Goal: Task Accomplishment & Management: Use online tool/utility

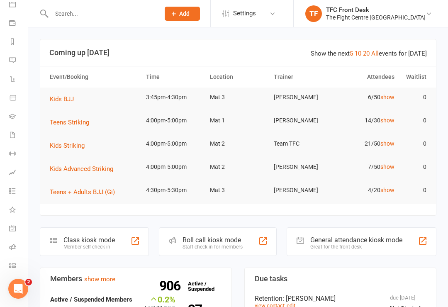
click at [84, 237] on div "Class kiosk mode" at bounding box center [88, 240] width 51 height 8
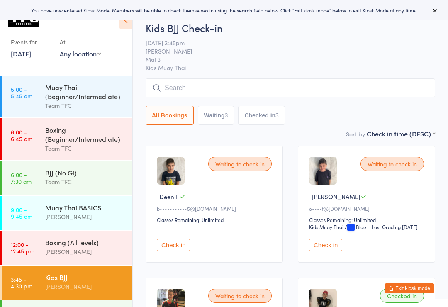
click at [421, 43] on span "11 Sep 3:45pm" at bounding box center [283, 43] width 276 height 8
click at [440, 5] on div "You have now entered Kiosk Mode. Members will be able to check themselves in us…" at bounding box center [224, 10] width 448 height 20
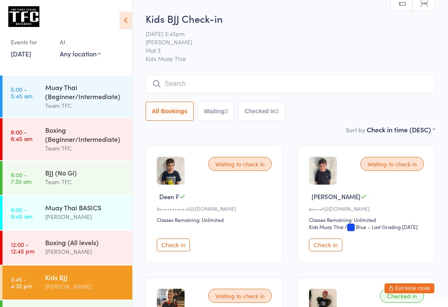
click at [123, 25] on icon at bounding box center [125, 20] width 13 height 17
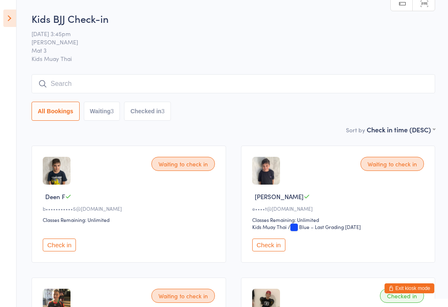
click at [15, 19] on icon at bounding box center [9, 18] width 13 height 17
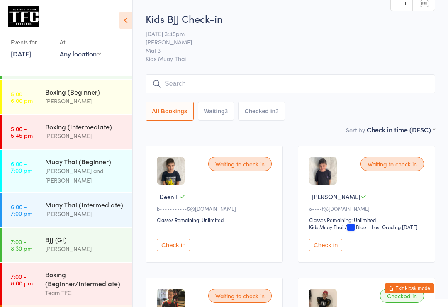
click at [422, 48] on div "11 Sep 3:45pm Diego Pereira Mat 3 Kids Muay Thai" at bounding box center [289, 45] width 289 height 33
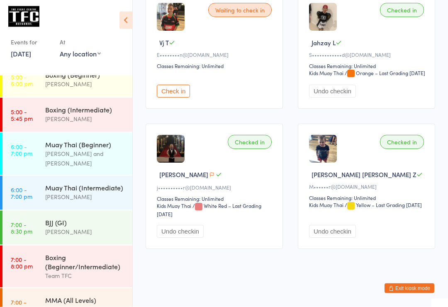
scroll to position [290, 0]
click at [406, 293] on button "Exit kiosk mode" at bounding box center [409, 288] width 50 height 10
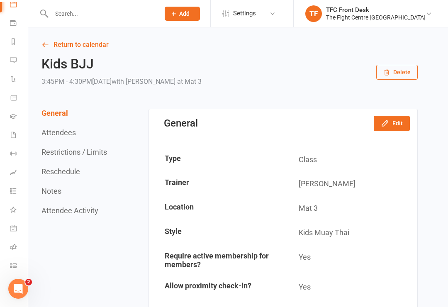
scroll to position [84, 0]
click at [15, 230] on icon at bounding box center [13, 228] width 3 height 3
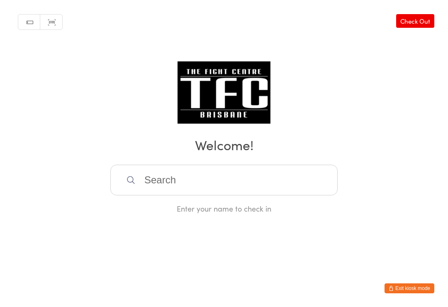
click at [184, 180] on input "search" at bounding box center [223, 180] width 227 height 31
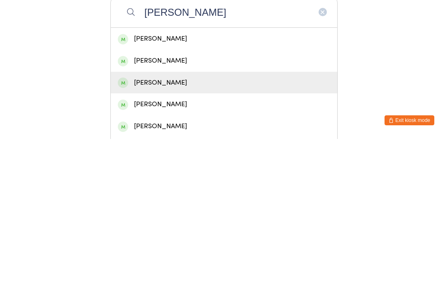
type input "[PERSON_NAME]"
click at [143, 245] on div "[PERSON_NAME]" at bounding box center [224, 250] width 212 height 11
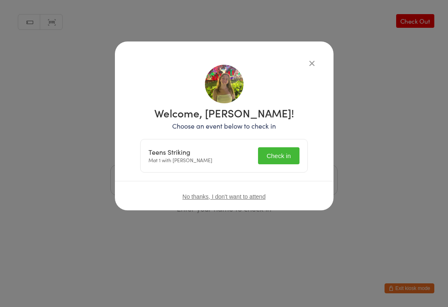
click at [275, 157] on button "Check in" at bounding box center [278, 155] width 41 height 17
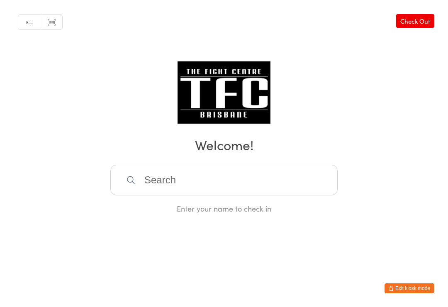
click at [186, 169] on input "search" at bounding box center [223, 180] width 227 height 31
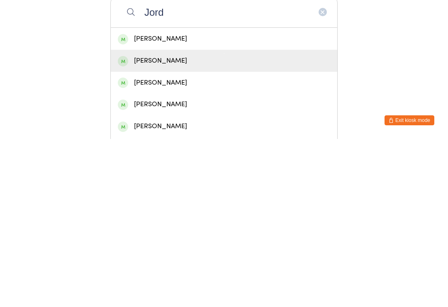
type input "Jord"
click at [163, 223] on div "[PERSON_NAME]" at bounding box center [224, 228] width 212 height 11
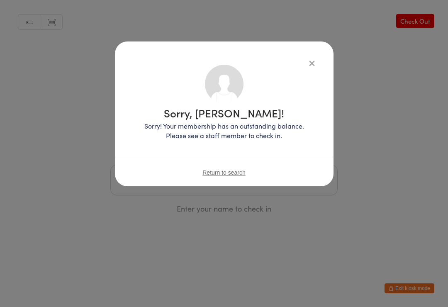
click at [278, 211] on div "Sorry, [PERSON_NAME]! Sorry! Your membership has an outstanding balance. Please…" at bounding box center [224, 153] width 448 height 307
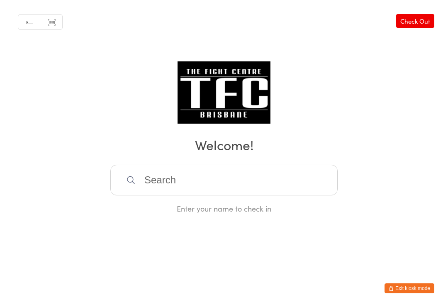
click at [88, 304] on html "You have now entered Kiosk Mode. Members will be able to check themselves in us…" at bounding box center [224, 153] width 448 height 307
click at [95, 304] on html "You have now entered Kiosk Mode. Members will be able to check themselves in us…" at bounding box center [224, 153] width 448 height 307
click at [263, 188] on input "search" at bounding box center [223, 180] width 227 height 31
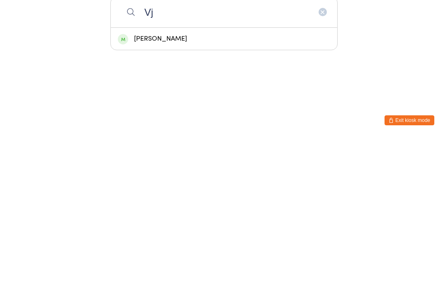
type input "Vj"
click at [137, 196] on div "[PERSON_NAME]" at bounding box center [224, 207] width 226 height 22
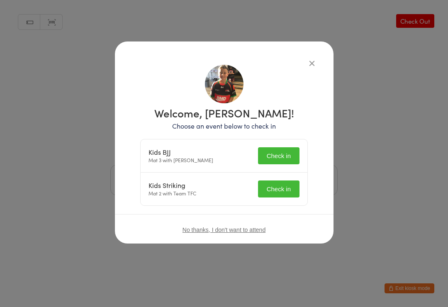
click at [277, 159] on button "Check in" at bounding box center [278, 155] width 41 height 17
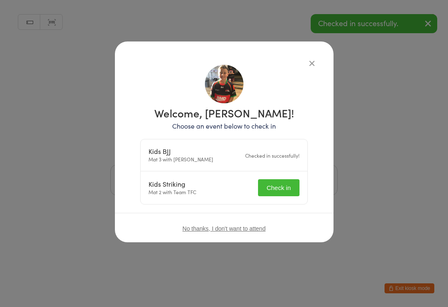
click at [288, 195] on button "Check in" at bounding box center [278, 187] width 41 height 17
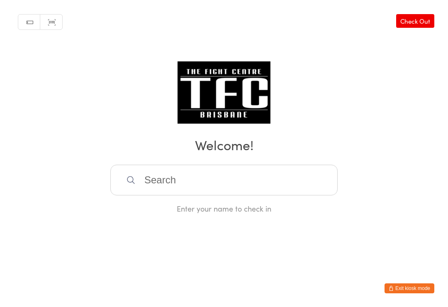
click at [254, 168] on input "search" at bounding box center [223, 180] width 227 height 31
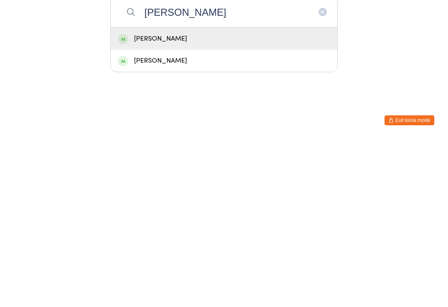
type input "[PERSON_NAME]"
click at [185, 201] on div "[PERSON_NAME]" at bounding box center [224, 206] width 212 height 11
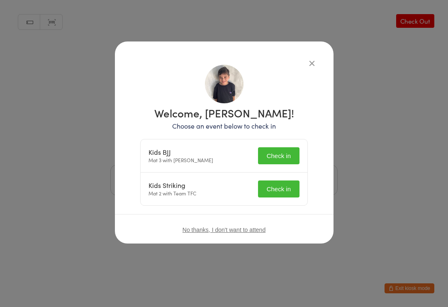
click at [283, 151] on button "Check in" at bounding box center [278, 155] width 41 height 17
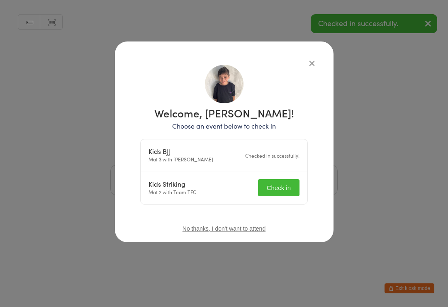
click at [282, 186] on button "Check in" at bounding box center [278, 187] width 41 height 17
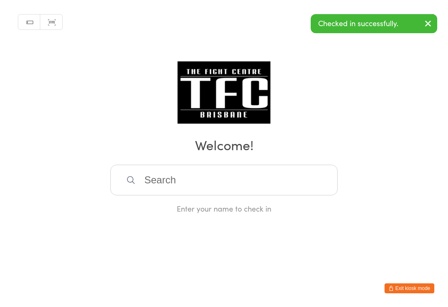
click at [351, 24] on div "Checked in successfully." at bounding box center [373, 23] width 126 height 19
click at [220, 191] on input "search" at bounding box center [223, 180] width 227 height 31
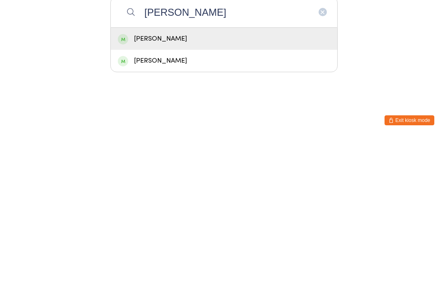
type input "[PERSON_NAME]"
click at [189, 201] on div "[PERSON_NAME]" at bounding box center [224, 206] width 212 height 11
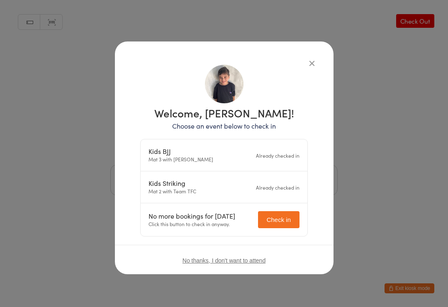
click at [315, 59] on icon "button" at bounding box center [311, 62] width 9 height 9
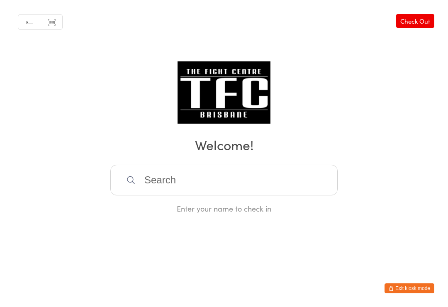
click at [240, 185] on input "search" at bounding box center [223, 180] width 227 height 31
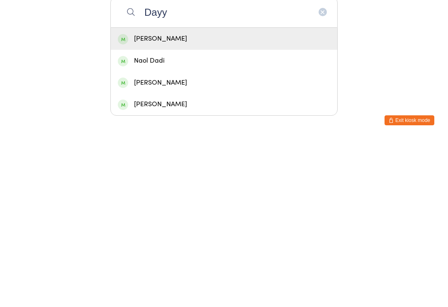
type input "Dayy"
click at [221, 201] on div "[PERSON_NAME]" at bounding box center [224, 206] width 212 height 11
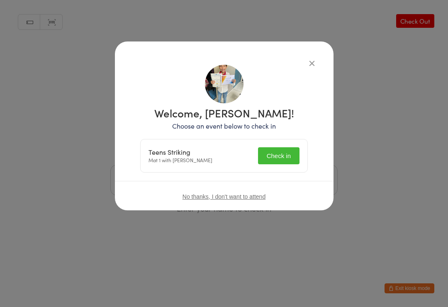
click at [284, 155] on button "Check in" at bounding box center [278, 155] width 41 height 17
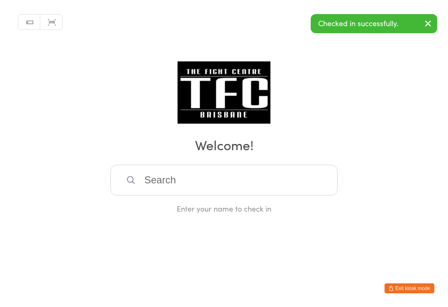
click at [248, 181] on input "search" at bounding box center [223, 180] width 227 height 31
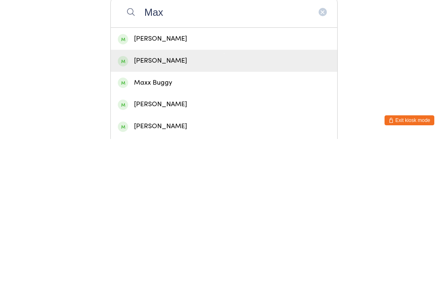
type input "Max"
click at [226, 218] on div "[PERSON_NAME]" at bounding box center [224, 229] width 226 height 22
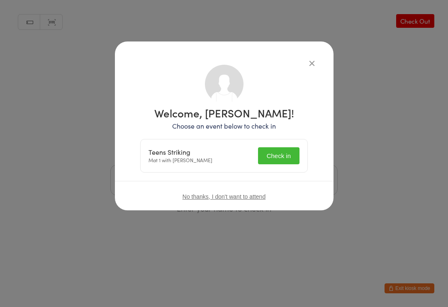
click at [282, 155] on button "Check in" at bounding box center [278, 155] width 41 height 17
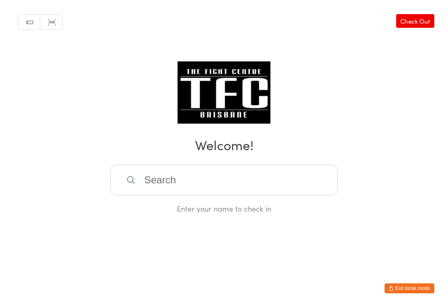
click at [280, 180] on input "search" at bounding box center [223, 180] width 227 height 31
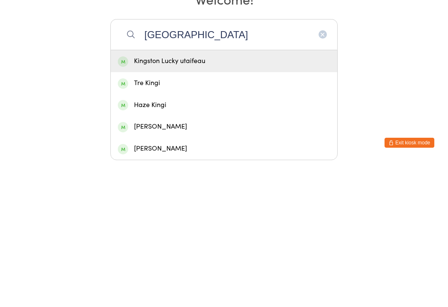
type input "[GEOGRAPHIC_DATA]"
click at [281, 201] on div "Kingston Lucky utaifeau" at bounding box center [224, 206] width 212 height 11
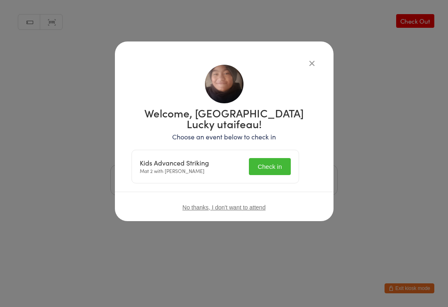
click at [278, 158] on button "Check in" at bounding box center [269, 166] width 41 height 17
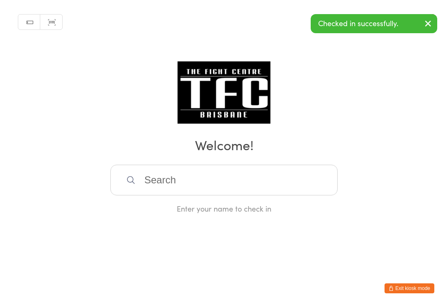
click at [398, 146] on h2 "Welcome!" at bounding box center [223, 144] width 431 height 19
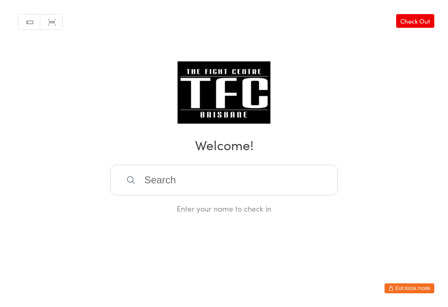
click at [301, 183] on input "search" at bounding box center [223, 180] width 227 height 31
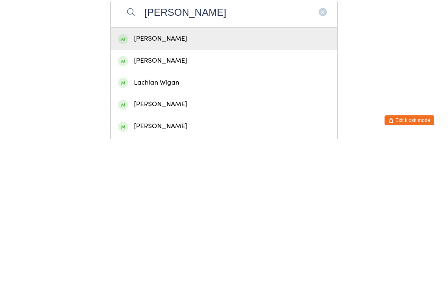
type input "[PERSON_NAME]"
click at [212, 201] on div "[PERSON_NAME]" at bounding box center [224, 206] width 212 height 11
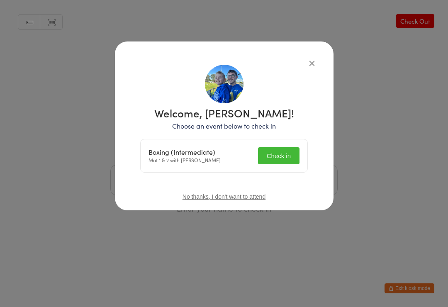
click at [278, 149] on button "Check in" at bounding box center [278, 155] width 41 height 17
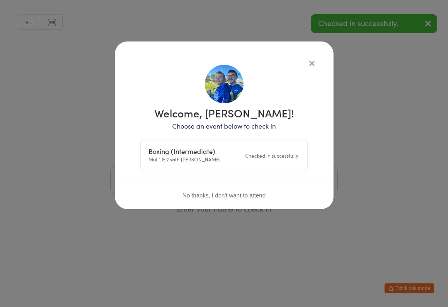
click at [387, 168] on div "Manual search Scanner input Check Out Welcome! Enter your name to check in" at bounding box center [224, 106] width 448 height 213
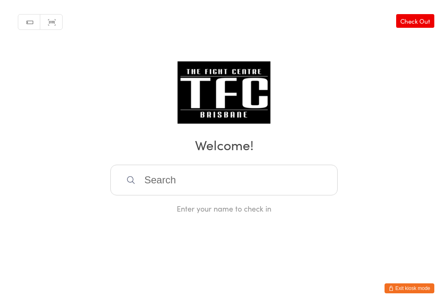
click at [246, 179] on input "search" at bounding box center [223, 180] width 227 height 31
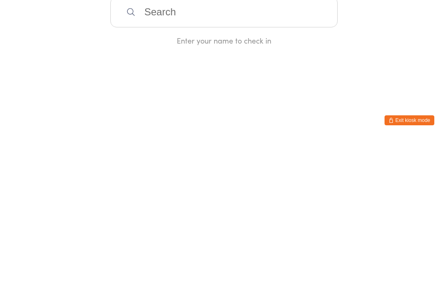
type input "R"
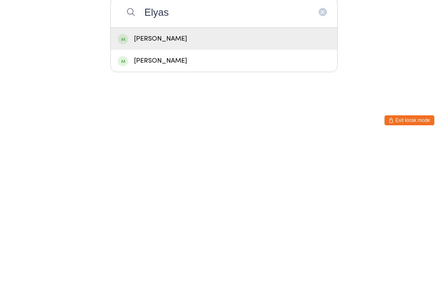
type input "Elyas"
click at [186, 201] on div "[PERSON_NAME]" at bounding box center [224, 206] width 212 height 11
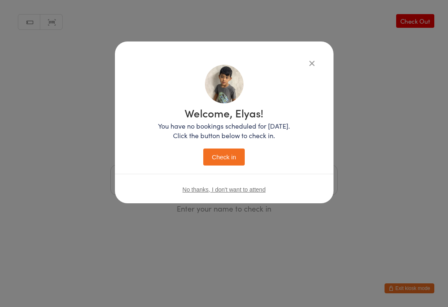
click at [220, 158] on button "Check in" at bounding box center [223, 156] width 41 height 17
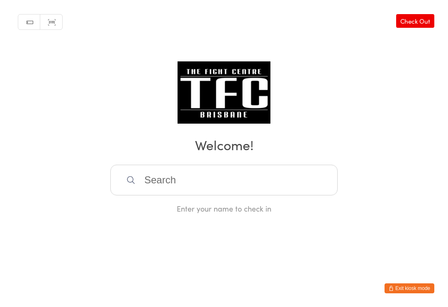
click at [211, 191] on input "search" at bounding box center [223, 180] width 227 height 31
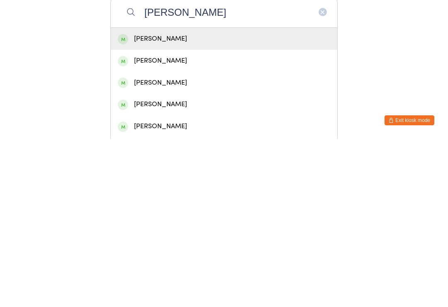
type input "[PERSON_NAME]"
click at [150, 201] on div "[PERSON_NAME]" at bounding box center [224, 206] width 212 height 11
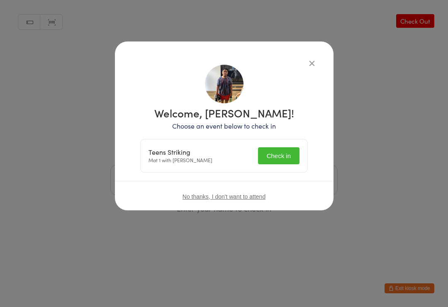
click at [271, 155] on button "Check in" at bounding box center [278, 155] width 41 height 17
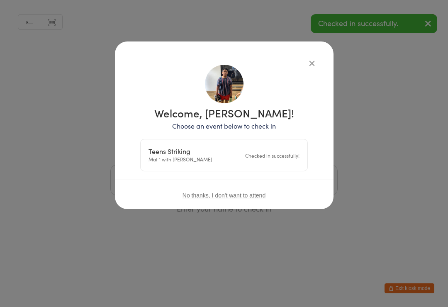
click at [81, 113] on div "Manual search Scanner input Check Out Welcome! Enter your name to check in" at bounding box center [224, 106] width 448 height 213
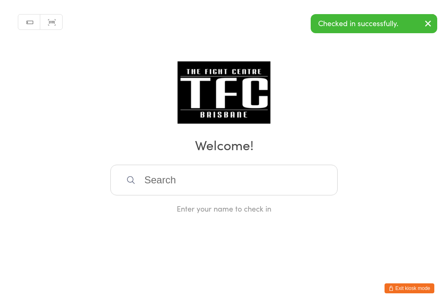
click at [220, 182] on input "search" at bounding box center [223, 180] width 227 height 31
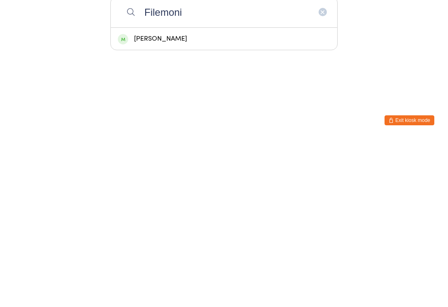
type input "Filemoni"
click at [160, 196] on div "[PERSON_NAME]" at bounding box center [224, 207] width 226 height 22
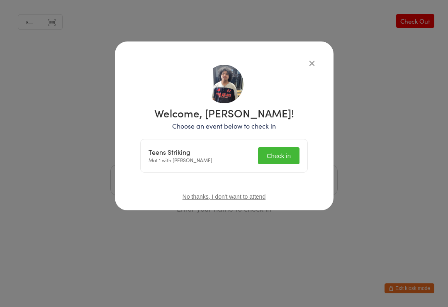
click at [279, 157] on button "Check in" at bounding box center [278, 155] width 41 height 17
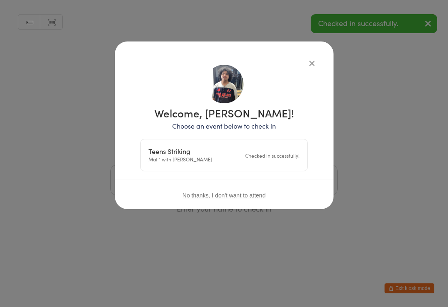
click at [102, 133] on div "Welcome, [PERSON_NAME]! Choose an event below to check in Teens Striking Mat 1 …" at bounding box center [224, 153] width 448 height 307
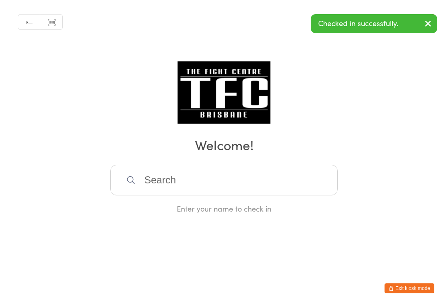
click at [195, 180] on input "search" at bounding box center [223, 180] width 227 height 31
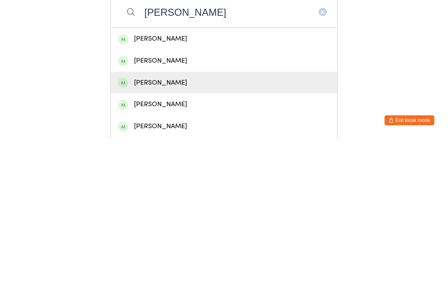
type input "[PERSON_NAME]"
click at [138, 245] on div "[PERSON_NAME]" at bounding box center [224, 250] width 212 height 11
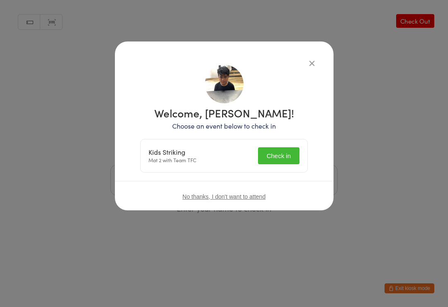
click at [272, 156] on button "Check in" at bounding box center [278, 155] width 41 height 17
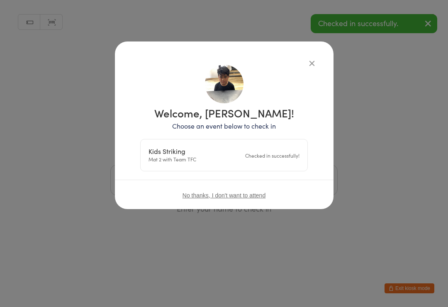
click at [317, 58] on div "Manual search Scanner input Check Out Welcome! Enter your name to check in" at bounding box center [224, 106] width 448 height 213
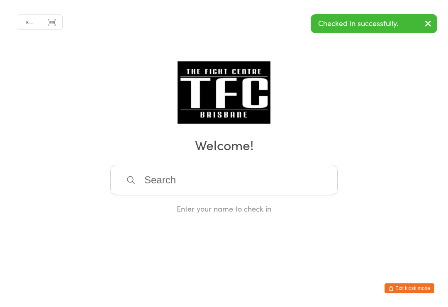
click at [299, 176] on input "search" at bounding box center [223, 180] width 227 height 31
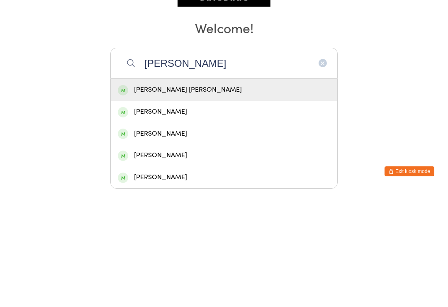
type input "[PERSON_NAME]"
click at [210, 201] on div "[PERSON_NAME] [PERSON_NAME]" at bounding box center [224, 206] width 212 height 11
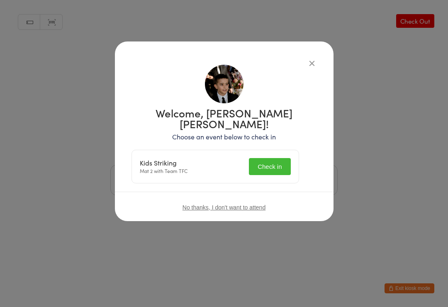
click at [284, 159] on button "Check in" at bounding box center [269, 166] width 41 height 17
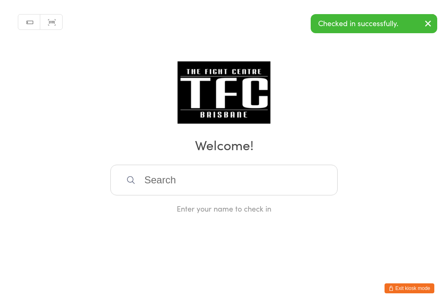
click at [304, 180] on input "search" at bounding box center [223, 180] width 227 height 31
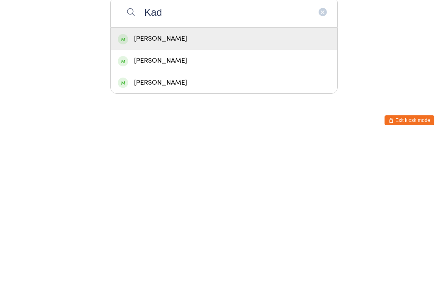
type input "Kad"
click at [230, 223] on div "[PERSON_NAME]" at bounding box center [224, 228] width 212 height 11
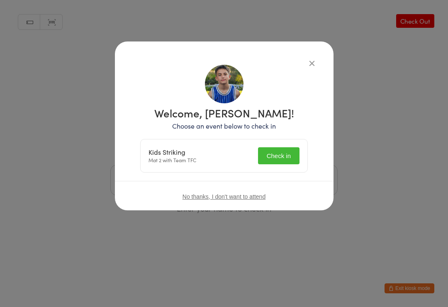
click at [288, 162] on button "Check in" at bounding box center [278, 155] width 41 height 17
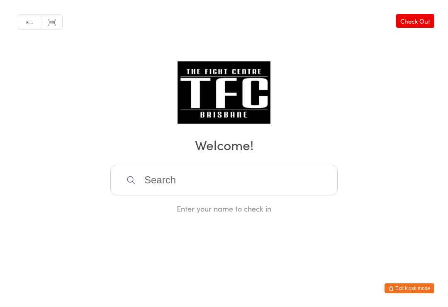
click at [270, 195] on input "search" at bounding box center [223, 180] width 227 height 31
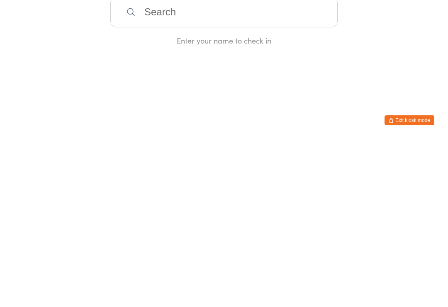
type input "H"
type input "S"
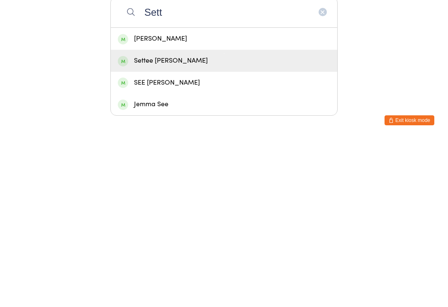
type input "Sett"
click at [173, 223] on div "Settee [PERSON_NAME]" at bounding box center [224, 228] width 212 height 11
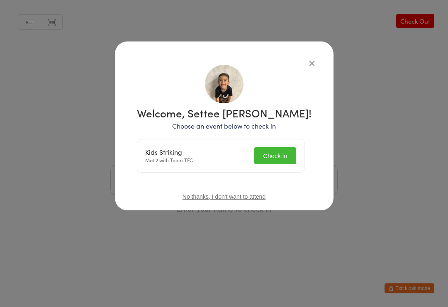
click at [272, 162] on button "Check in" at bounding box center [274, 155] width 41 height 17
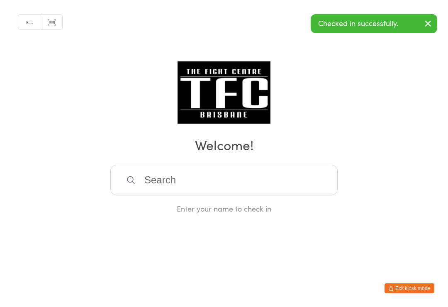
click at [275, 188] on input "search" at bounding box center [223, 180] width 227 height 31
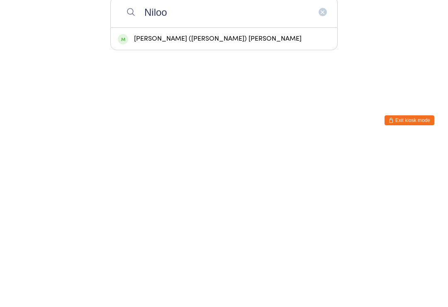
type input "Niloo"
click at [215, 196] on div "[PERSON_NAME] ([PERSON_NAME]) [PERSON_NAME]" at bounding box center [224, 207] width 226 height 22
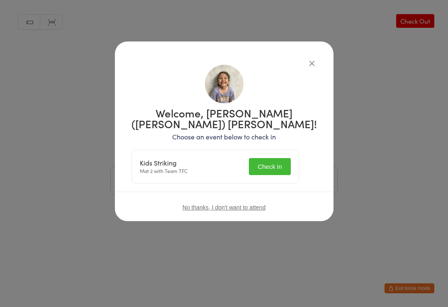
click at [282, 173] on button "Check in" at bounding box center [269, 166] width 41 height 17
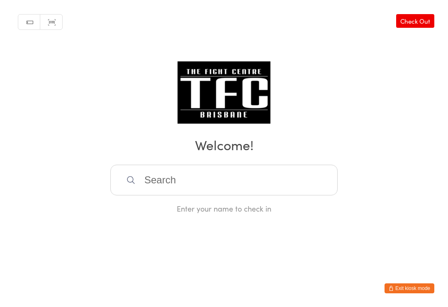
click at [177, 179] on input "search" at bounding box center [223, 180] width 227 height 31
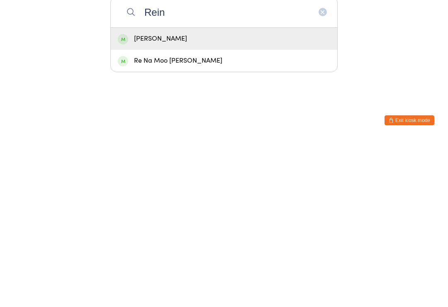
type input "Rein"
click at [244, 196] on div "[PERSON_NAME]" at bounding box center [224, 207] width 226 height 22
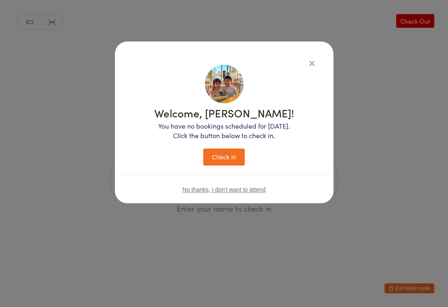
click at [225, 157] on button "Check in" at bounding box center [223, 156] width 41 height 17
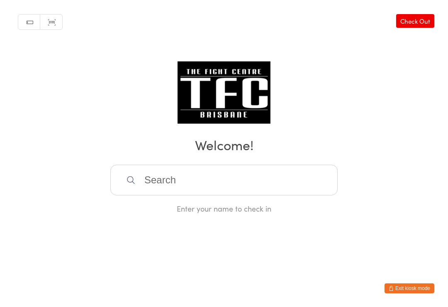
click at [245, 173] on input "search" at bounding box center [223, 180] width 227 height 31
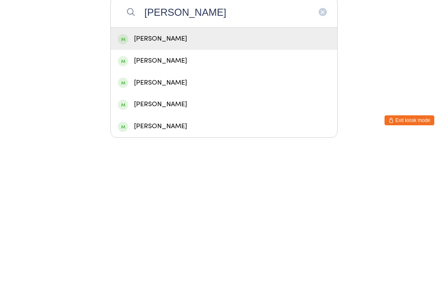
type input "[PERSON_NAME]"
click at [207, 223] on div "[PERSON_NAME]" at bounding box center [224, 228] width 212 height 11
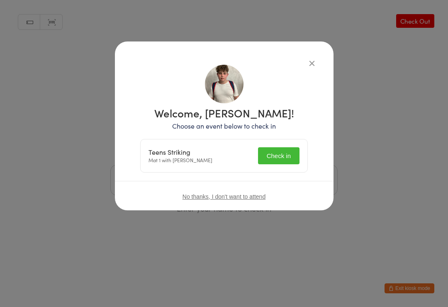
click at [272, 158] on button "Check in" at bounding box center [278, 155] width 41 height 17
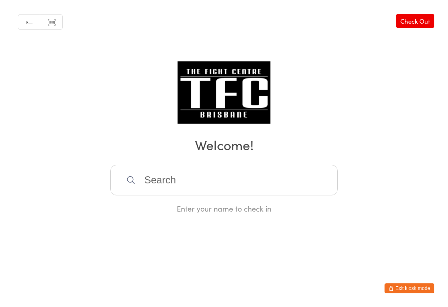
click at [167, 169] on input "search" at bounding box center [223, 180] width 227 height 31
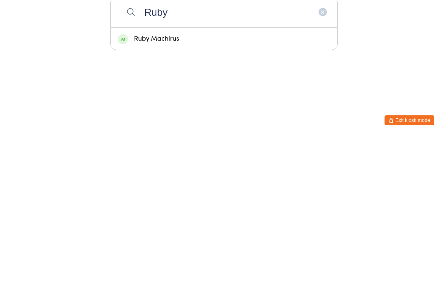
type input "Ruby"
click at [135, 201] on div "Ruby Machirus" at bounding box center [224, 206] width 212 height 11
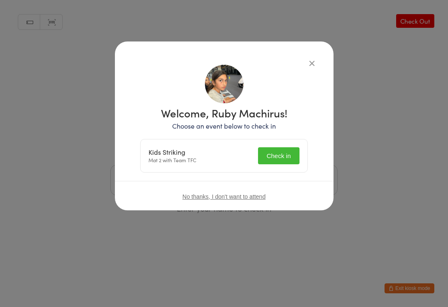
click at [269, 156] on button "Check in" at bounding box center [278, 155] width 41 height 17
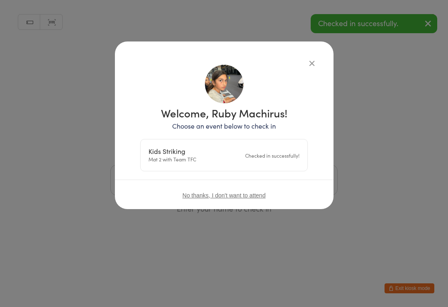
click at [315, 58] on icon "button" at bounding box center [311, 62] width 9 height 9
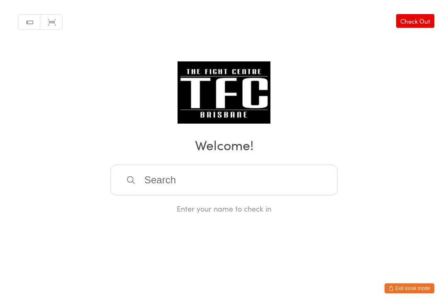
click at [400, 272] on html "You have now entered Kiosk Mode. Members will be able to check themselves in us…" at bounding box center [224, 153] width 448 height 307
click at [266, 188] on input "search" at bounding box center [223, 180] width 227 height 31
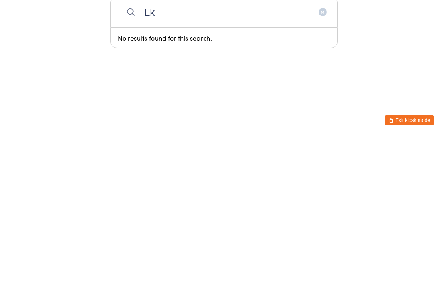
type input "L"
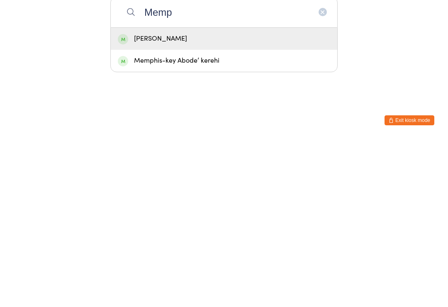
type input "Memp"
click at [244, 223] on div "Memphis-key Abode’ kerehi" at bounding box center [224, 228] width 212 height 11
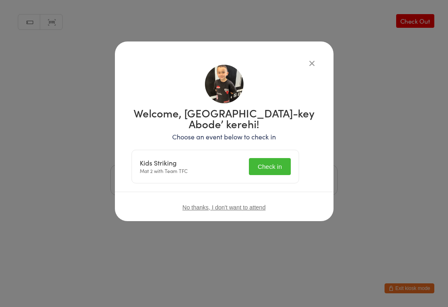
click at [271, 158] on button "Check in" at bounding box center [269, 166] width 41 height 17
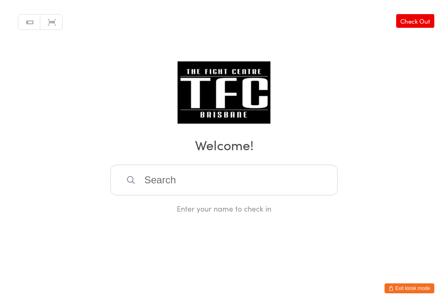
click at [184, 172] on input "search" at bounding box center [223, 180] width 227 height 31
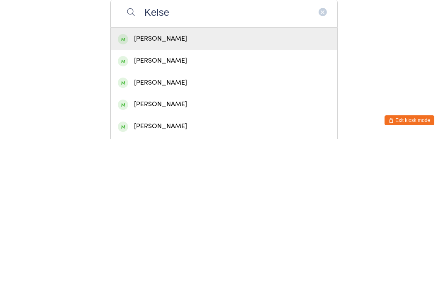
type input "Kelse"
click at [155, 196] on div "[PERSON_NAME]" at bounding box center [224, 207] width 226 height 22
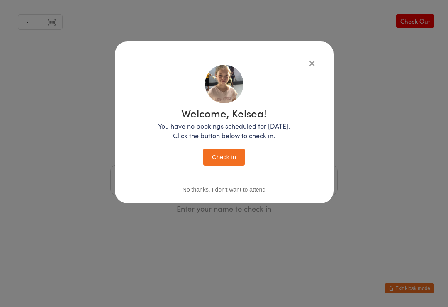
click at [316, 53] on div "Welcome, Kelsea! You have no bookings scheduled for [DATE]. Click the button be…" at bounding box center [224, 122] width 218 height 162
click at [306, 53] on div "Welcome, Kelsea! You have no bookings scheduled for [DATE]. Click the button be…" at bounding box center [224, 122] width 218 height 162
click at [312, 63] on icon "button" at bounding box center [311, 62] width 9 height 9
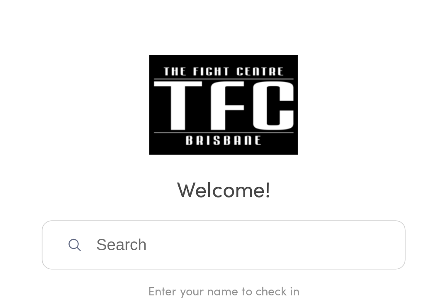
click at [110, 165] on input "search" at bounding box center [223, 180] width 227 height 31
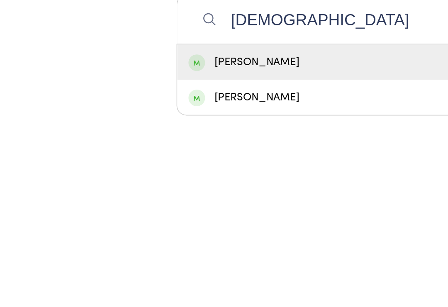
type input "[DEMOGRAPHIC_DATA]"
click at [177, 201] on div "[PERSON_NAME]" at bounding box center [224, 206] width 212 height 11
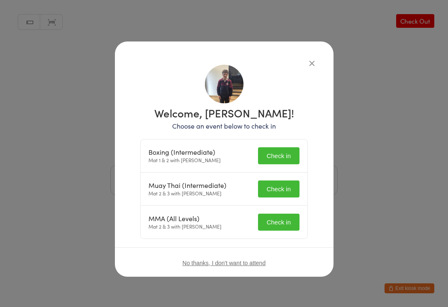
click at [283, 159] on button "Check in" at bounding box center [278, 155] width 41 height 17
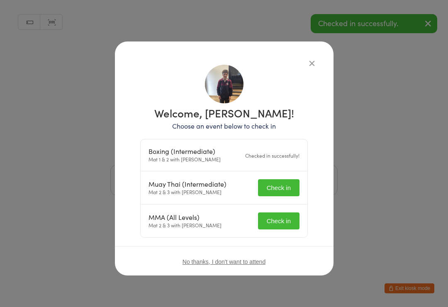
click at [282, 224] on button "Check in" at bounding box center [278, 220] width 41 height 17
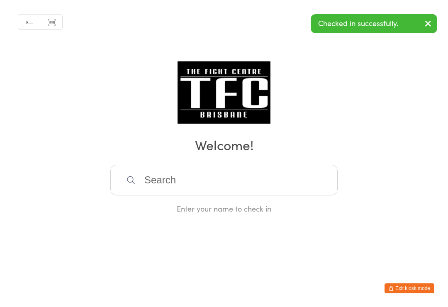
click at [240, 190] on input "search" at bounding box center [223, 180] width 227 height 31
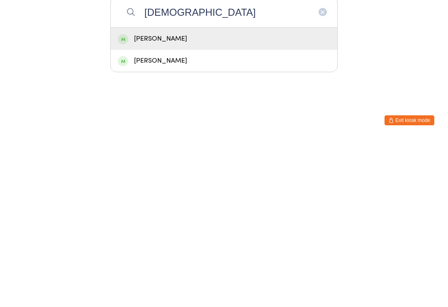
type input "[DEMOGRAPHIC_DATA]"
click at [206, 196] on div "[PERSON_NAME]" at bounding box center [224, 207] width 226 height 22
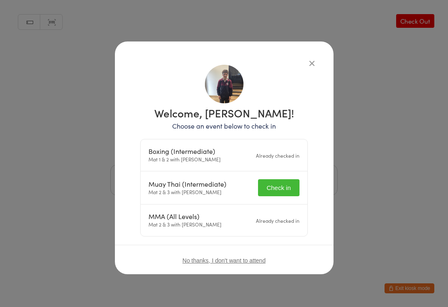
click at [280, 187] on button "Check in" at bounding box center [278, 187] width 41 height 17
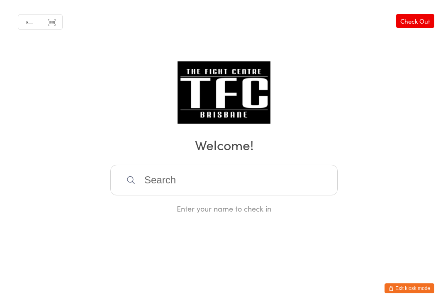
click at [266, 195] on input "search" at bounding box center [223, 180] width 227 height 31
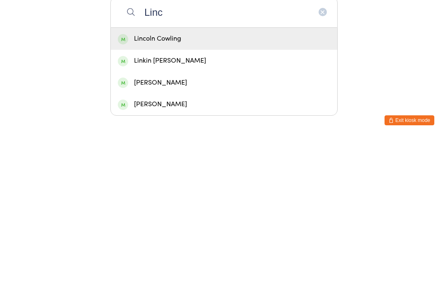
type input "Linc"
click at [236, 196] on div "Lincoln Cowling" at bounding box center [224, 207] width 226 height 22
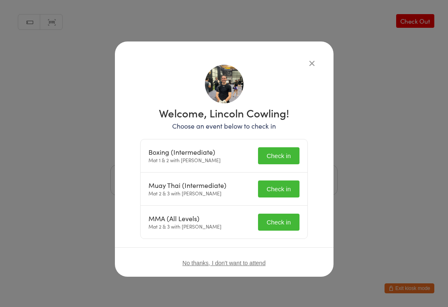
click at [288, 157] on button "Check in" at bounding box center [278, 155] width 41 height 17
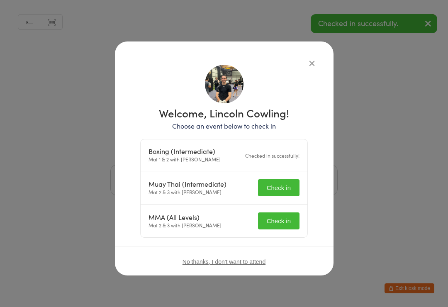
click at [283, 180] on button "Check in" at bounding box center [278, 187] width 41 height 17
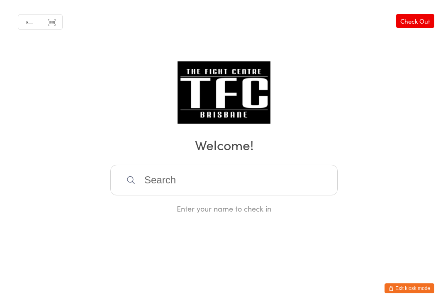
click at [260, 191] on input "search" at bounding box center [223, 180] width 227 height 31
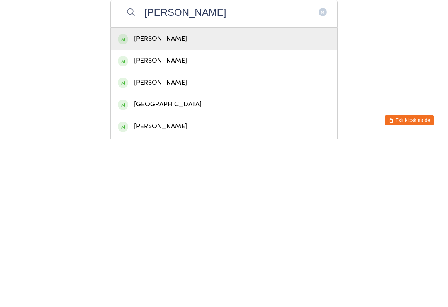
type input "[PERSON_NAME]"
click at [232, 201] on div "[PERSON_NAME]" at bounding box center [224, 206] width 212 height 11
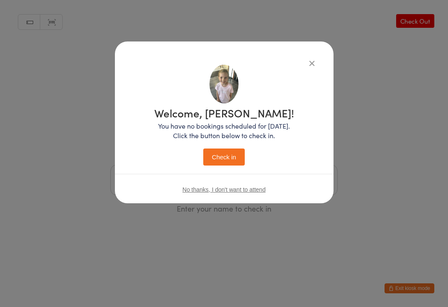
click at [311, 61] on icon "button" at bounding box center [311, 62] width 9 height 9
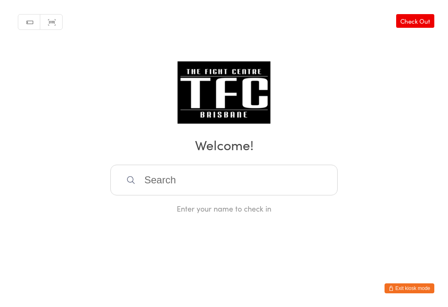
click at [259, 177] on input "search" at bounding box center [223, 180] width 227 height 31
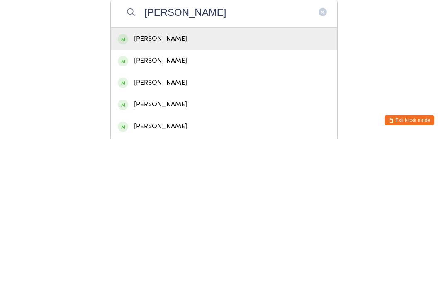
type input "[PERSON_NAME]"
click at [280, 201] on div "[PERSON_NAME]" at bounding box center [224, 206] width 212 height 11
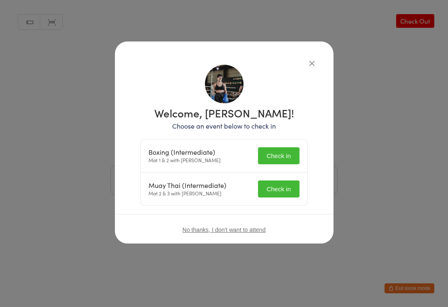
click at [286, 162] on button "Check in" at bounding box center [278, 155] width 41 height 17
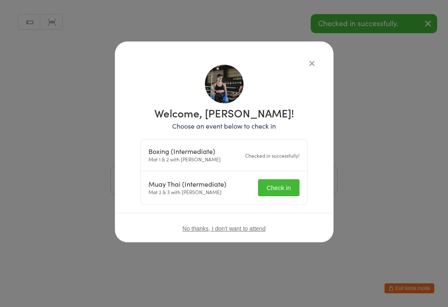
click at [282, 186] on button "Check in" at bounding box center [278, 187] width 41 height 17
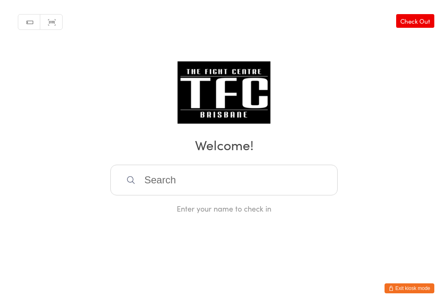
click at [264, 173] on input "search" at bounding box center [223, 180] width 227 height 31
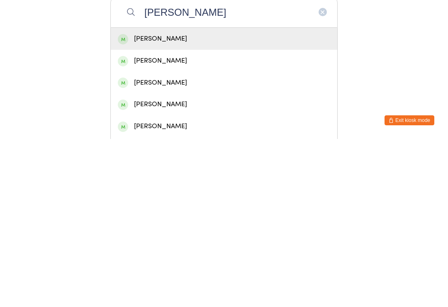
type input "[PERSON_NAME]"
click at [192, 201] on div "[PERSON_NAME]" at bounding box center [224, 206] width 212 height 11
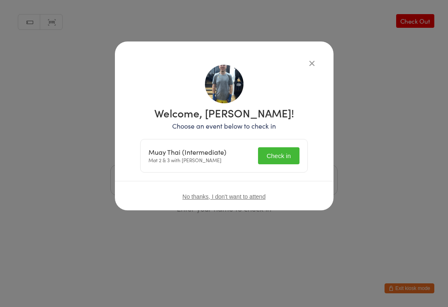
click at [281, 154] on button "Check in" at bounding box center [278, 155] width 41 height 17
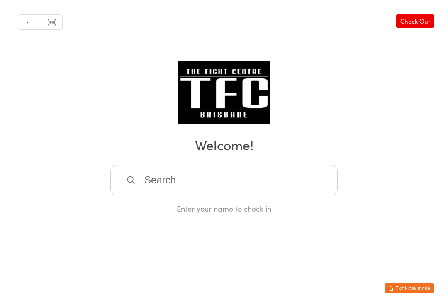
click at [236, 175] on input "search" at bounding box center [223, 180] width 227 height 31
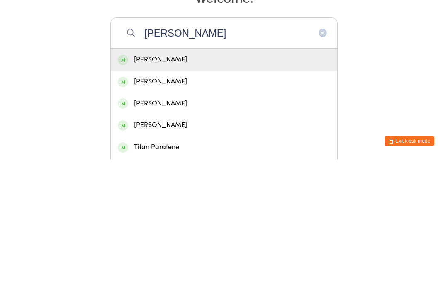
type input "[PERSON_NAME]"
click at [172, 201] on div "[PERSON_NAME]" at bounding box center [224, 206] width 212 height 11
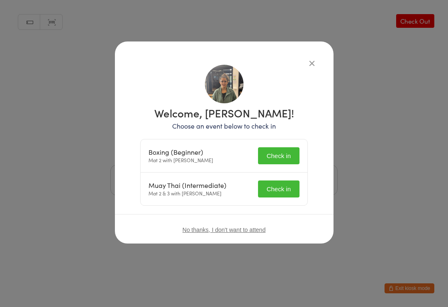
click at [290, 156] on button "Check in" at bounding box center [278, 155] width 41 height 17
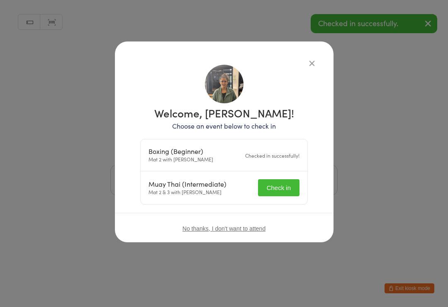
click at [293, 185] on button "Check in" at bounding box center [278, 187] width 41 height 17
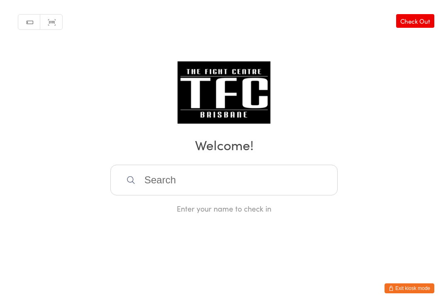
click at [177, 176] on input "search" at bounding box center [223, 180] width 227 height 31
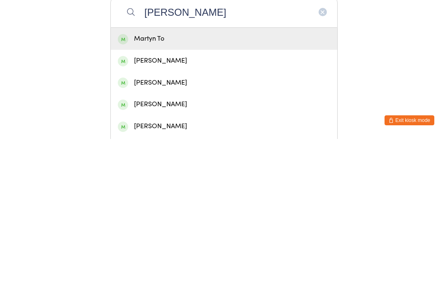
type input "[PERSON_NAME]"
click at [221, 201] on div "Martyn To" at bounding box center [224, 206] width 212 height 11
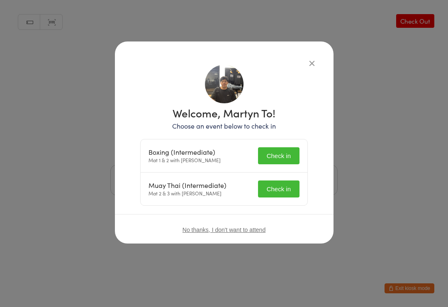
click at [280, 153] on button "Check in" at bounding box center [278, 155] width 41 height 17
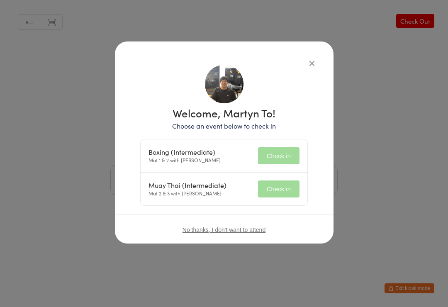
click at [290, 188] on button "Check in" at bounding box center [278, 188] width 41 height 17
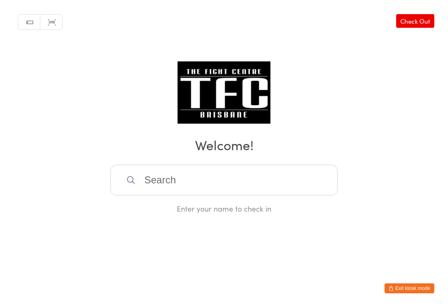
click at [229, 189] on input "search" at bounding box center [223, 180] width 227 height 31
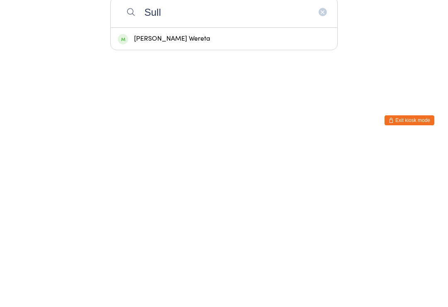
type input "Sull"
click at [280, 201] on div "[PERSON_NAME] Wereta" at bounding box center [224, 206] width 212 height 11
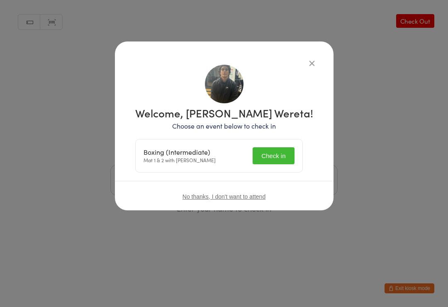
click at [284, 152] on button "Check in" at bounding box center [272, 155] width 41 height 17
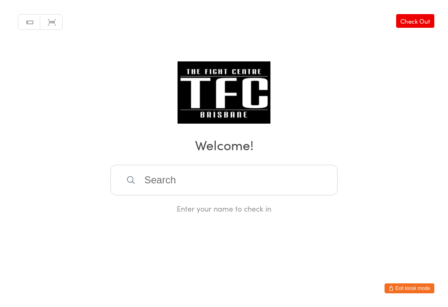
click at [268, 191] on input "search" at bounding box center [223, 180] width 227 height 31
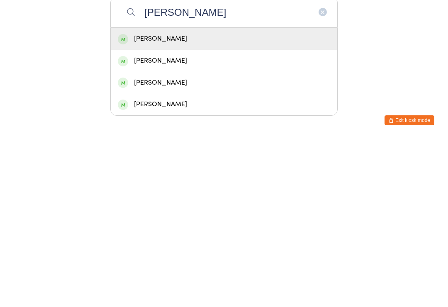
type input "[PERSON_NAME]"
click at [182, 201] on div "[PERSON_NAME]" at bounding box center [224, 206] width 212 height 11
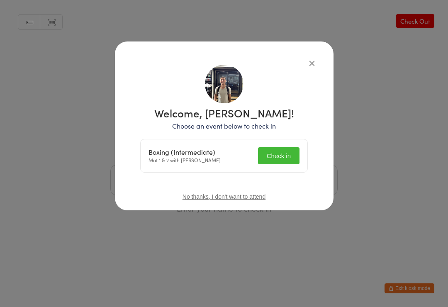
click at [289, 150] on button "Check in" at bounding box center [278, 155] width 41 height 17
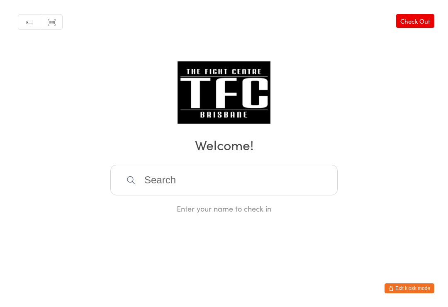
click at [217, 175] on input "search" at bounding box center [223, 180] width 227 height 31
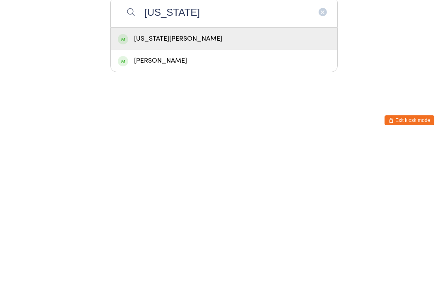
type input "[US_STATE]"
click at [162, 196] on div "[US_STATE][PERSON_NAME]" at bounding box center [224, 207] width 226 height 22
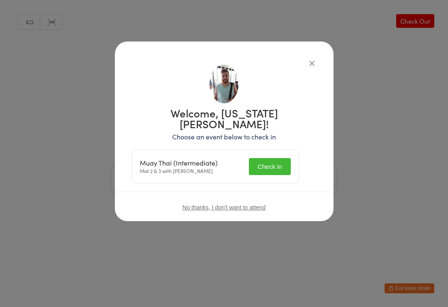
click at [313, 65] on icon "button" at bounding box center [311, 62] width 9 height 9
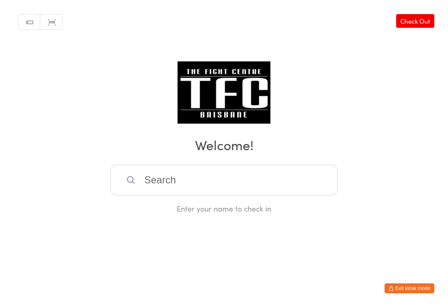
click at [220, 192] on input "search" at bounding box center [223, 180] width 227 height 31
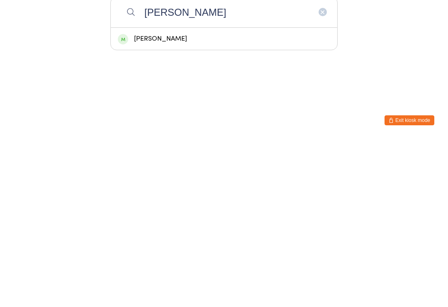
type input "[PERSON_NAME]"
click at [152, 201] on div "[PERSON_NAME]" at bounding box center [224, 206] width 212 height 11
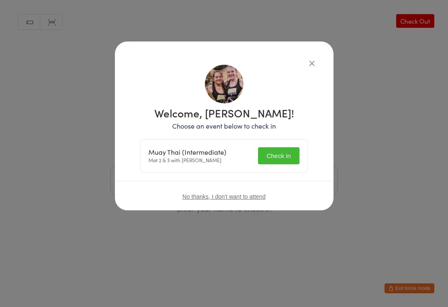
click at [278, 152] on button "Check in" at bounding box center [278, 155] width 41 height 17
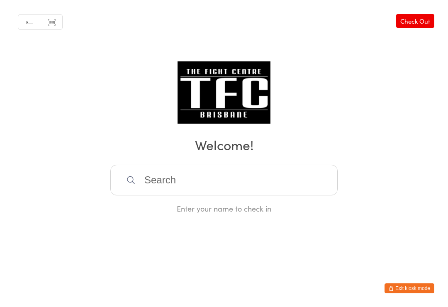
click at [206, 183] on input "search" at bounding box center [223, 180] width 227 height 31
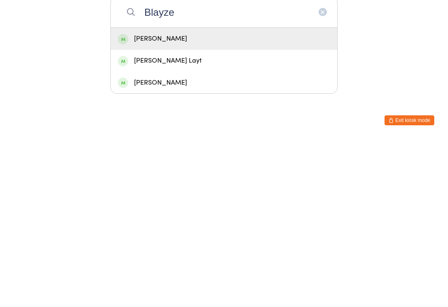
type input "Blayze"
click at [153, 201] on div "[PERSON_NAME]" at bounding box center [224, 206] width 212 height 11
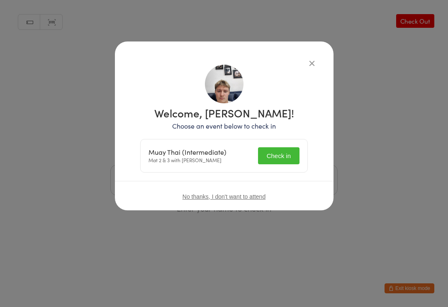
click at [270, 156] on button "Check in" at bounding box center [278, 155] width 41 height 17
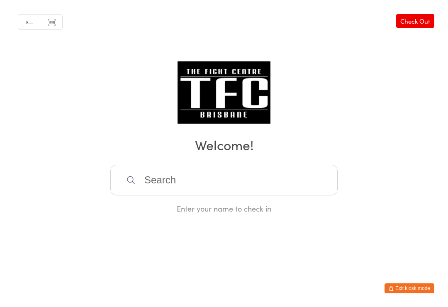
click at [168, 186] on input "search" at bounding box center [223, 180] width 227 height 31
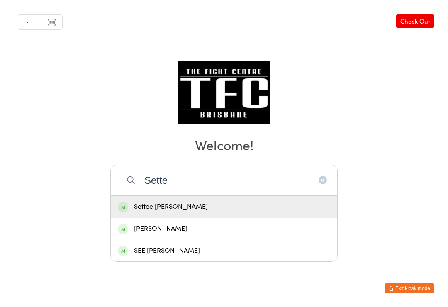
type input "Sette"
click at [445, 23] on div "Manual search Scanner input Check Out Welcome! Sette Settee [PERSON_NAME] [PERS…" at bounding box center [224, 106] width 448 height 213
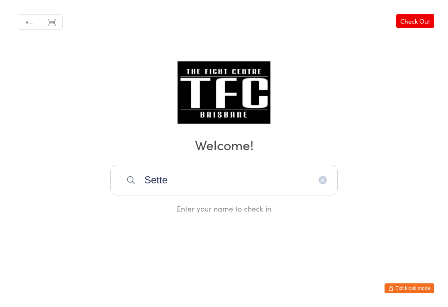
click at [416, 28] on link "Check Out" at bounding box center [415, 21] width 38 height 14
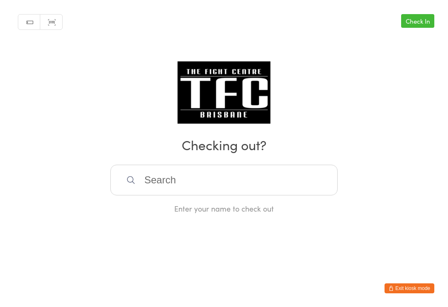
click at [238, 181] on input "search" at bounding box center [223, 180] width 227 height 31
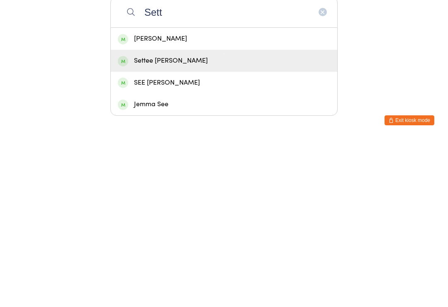
type input "Sett"
click at [183, 223] on div "Settee [PERSON_NAME]" at bounding box center [224, 228] width 212 height 11
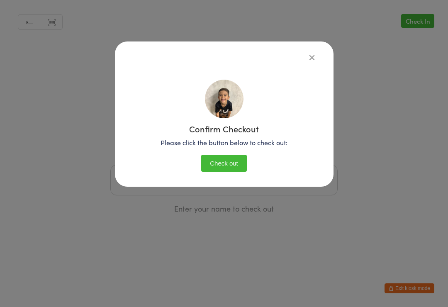
click at [234, 180] on div "Confirm Checkout Please click the button below to check out: Check out" at bounding box center [224, 113] width 218 height 145
click at [240, 161] on button "Check out" at bounding box center [224, 163] width 46 height 17
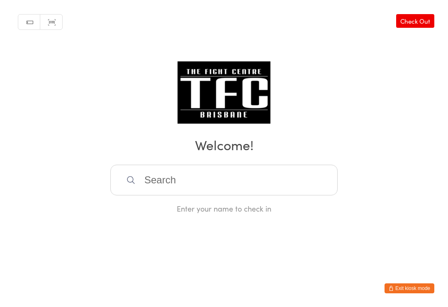
click at [262, 183] on input "search" at bounding box center [223, 180] width 227 height 31
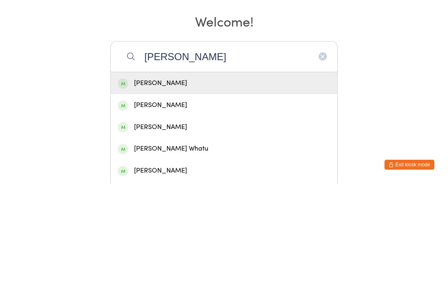
type input "[PERSON_NAME]"
click at [231, 201] on div "[PERSON_NAME]" at bounding box center [224, 206] width 212 height 11
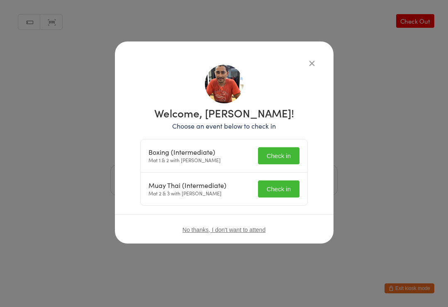
click at [284, 154] on button "Check in" at bounding box center [278, 155] width 41 height 17
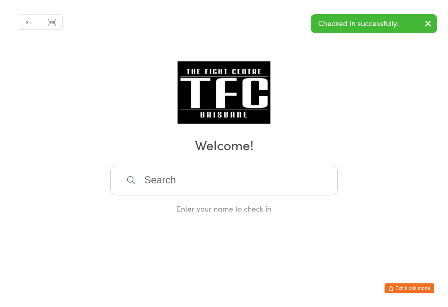
click at [245, 178] on input "search" at bounding box center [223, 180] width 227 height 31
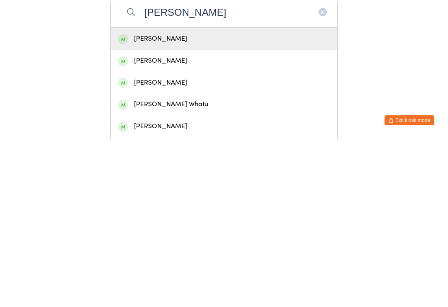
type input "[PERSON_NAME]"
click at [236, 201] on div "[PERSON_NAME]" at bounding box center [224, 206] width 212 height 11
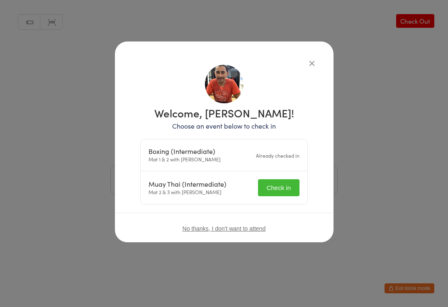
click at [276, 185] on button "Check in" at bounding box center [278, 187] width 41 height 17
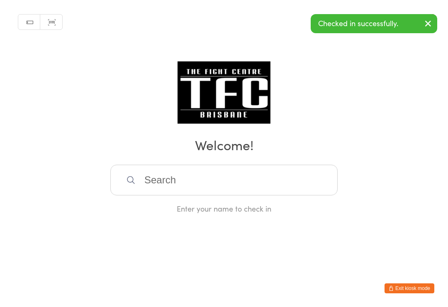
click at [380, 121] on div "Manual search Scanner input Check Out Welcome! Enter your name to check in" at bounding box center [224, 106] width 448 height 213
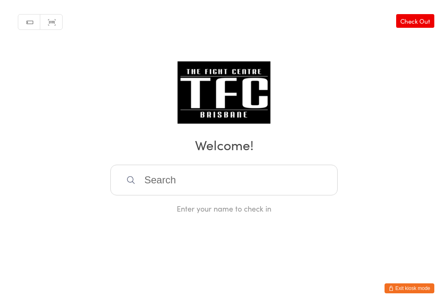
click at [235, 181] on input "search" at bounding box center [223, 180] width 227 height 31
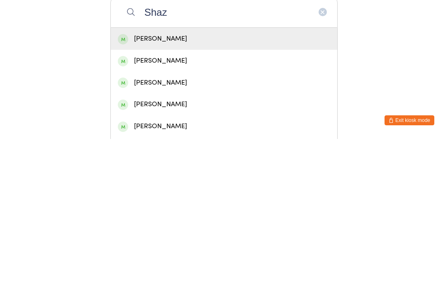
type input "Shaz"
click at [187, 223] on div "[PERSON_NAME]" at bounding box center [224, 228] width 212 height 11
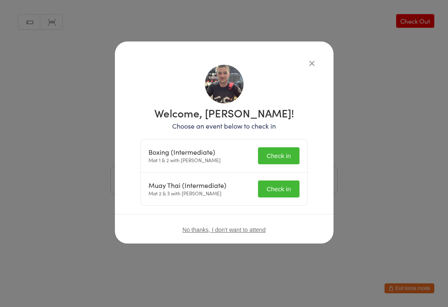
click at [275, 160] on button "Check in" at bounding box center [278, 155] width 41 height 17
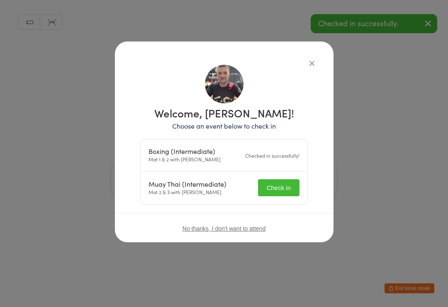
click at [281, 185] on button "Check in" at bounding box center [278, 187] width 41 height 17
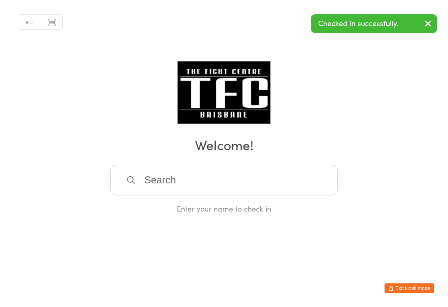
click at [162, 184] on input "search" at bounding box center [223, 180] width 227 height 31
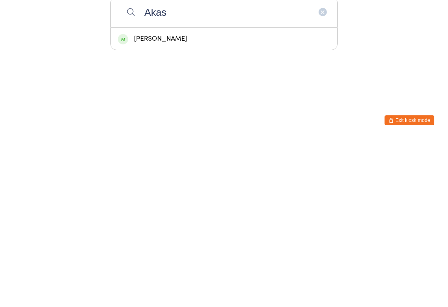
type input "Akas"
click at [149, 201] on div "[PERSON_NAME]" at bounding box center [224, 206] width 212 height 11
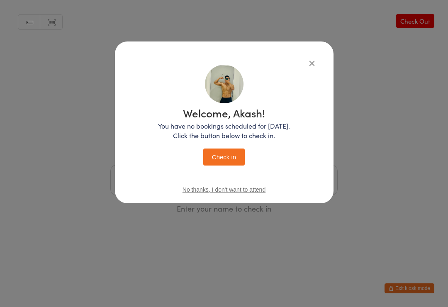
click at [216, 157] on button "Check in" at bounding box center [223, 156] width 41 height 17
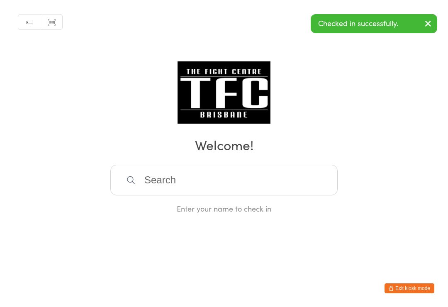
click at [329, 266] on html "You have now entered Kiosk Mode. Members will be able to check themselves in us…" at bounding box center [224, 153] width 448 height 307
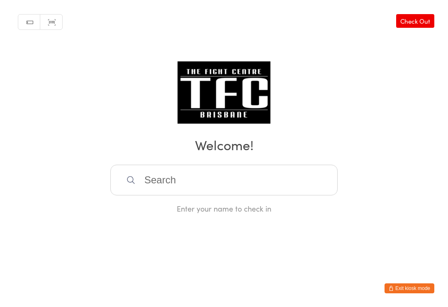
click at [191, 182] on input "search" at bounding box center [223, 180] width 227 height 31
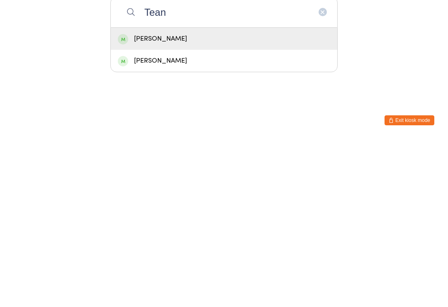
type input "Tean"
click at [187, 201] on div "[PERSON_NAME]" at bounding box center [224, 206] width 212 height 11
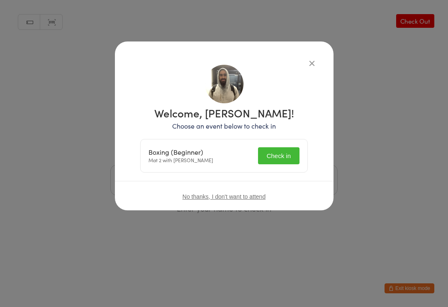
click at [284, 155] on button "Check in" at bounding box center [278, 155] width 41 height 17
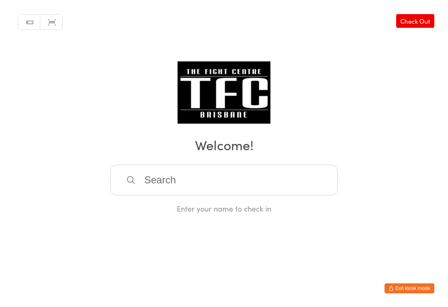
click at [198, 184] on input "search" at bounding box center [223, 180] width 227 height 31
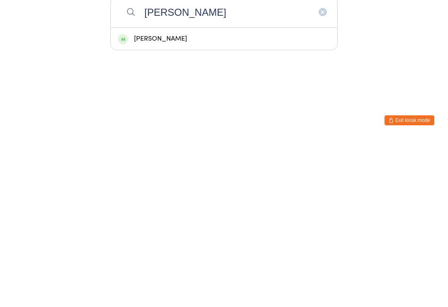
type input "[PERSON_NAME]"
click at [220, 201] on div "[PERSON_NAME]" at bounding box center [224, 206] width 212 height 11
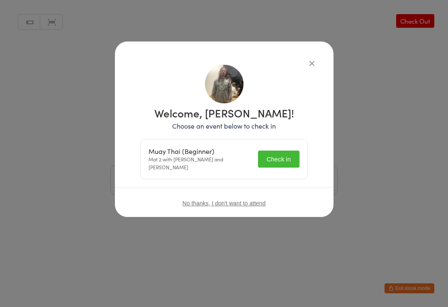
click at [282, 160] on button "Check in" at bounding box center [278, 158] width 41 height 17
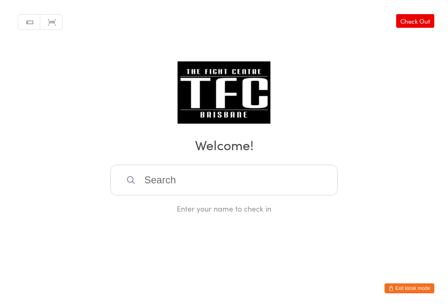
click at [150, 175] on input "search" at bounding box center [223, 180] width 227 height 31
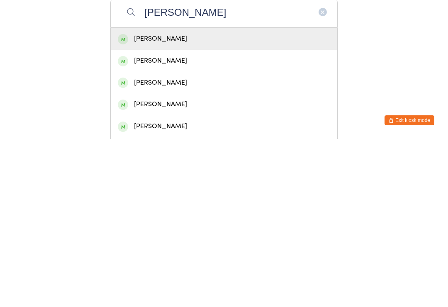
type input "[PERSON_NAME]"
click at [146, 201] on div "[PERSON_NAME]" at bounding box center [224, 206] width 212 height 11
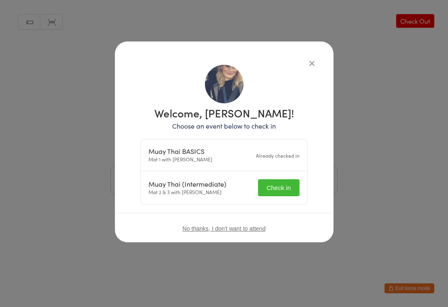
click at [276, 184] on button "Check in" at bounding box center [278, 187] width 41 height 17
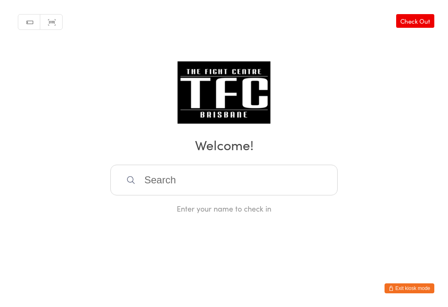
click at [278, 186] on input "search" at bounding box center [223, 180] width 227 height 31
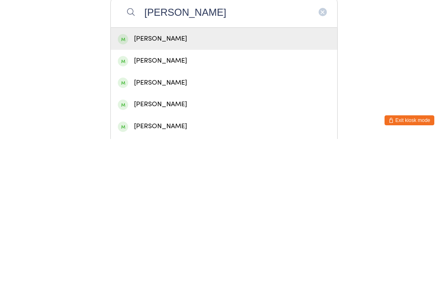
type input "[PERSON_NAME]"
click at [256, 201] on div "[PERSON_NAME]" at bounding box center [224, 206] width 212 height 11
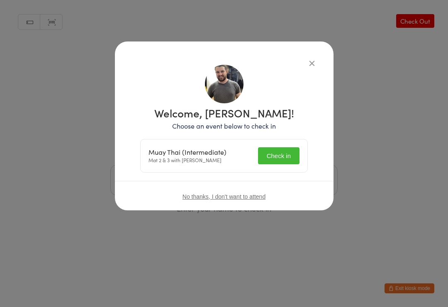
click at [279, 155] on button "Check in" at bounding box center [278, 155] width 41 height 17
